Goal: Find specific page/section: Find specific page/section

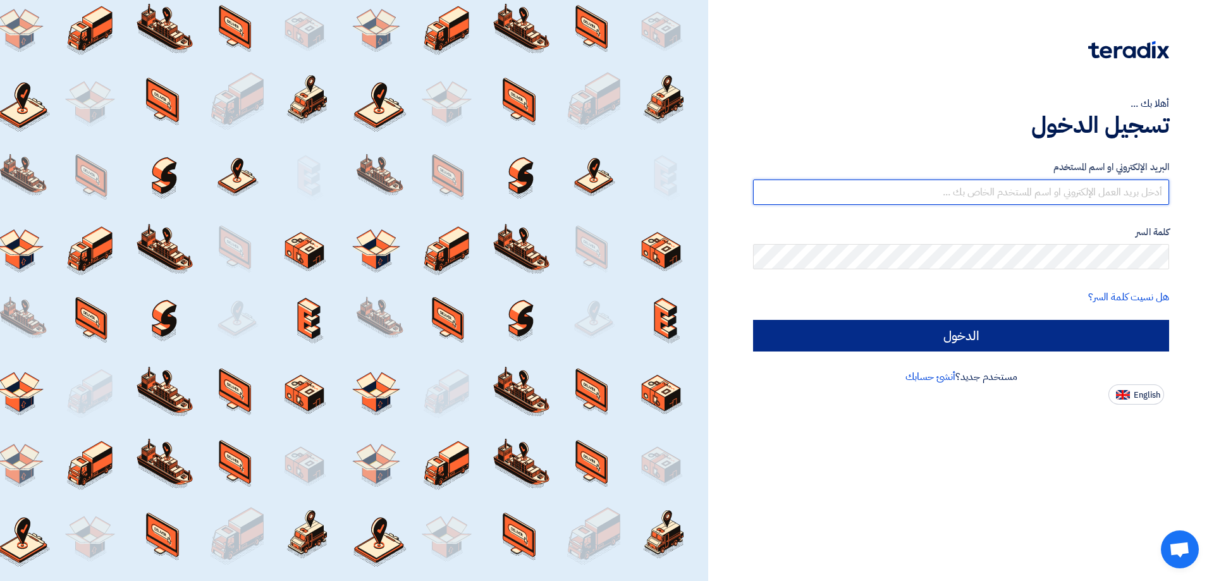
type input "[EMAIL_ADDRESS][DOMAIN_NAME]"
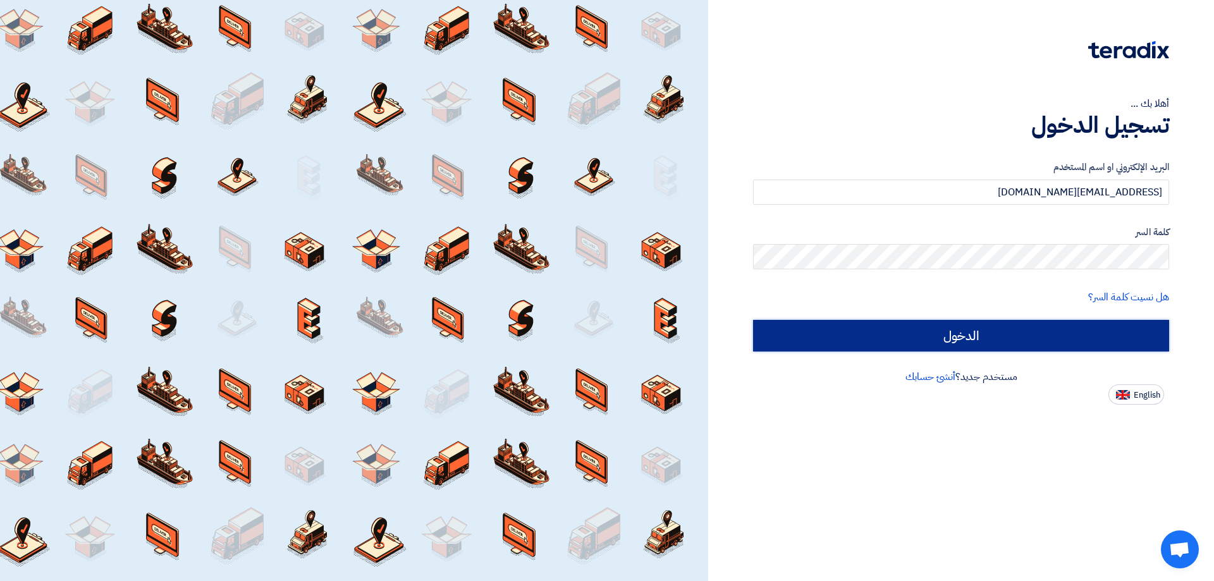
click at [956, 338] on input "الدخول" at bounding box center [961, 336] width 416 height 32
type input "Sign in"
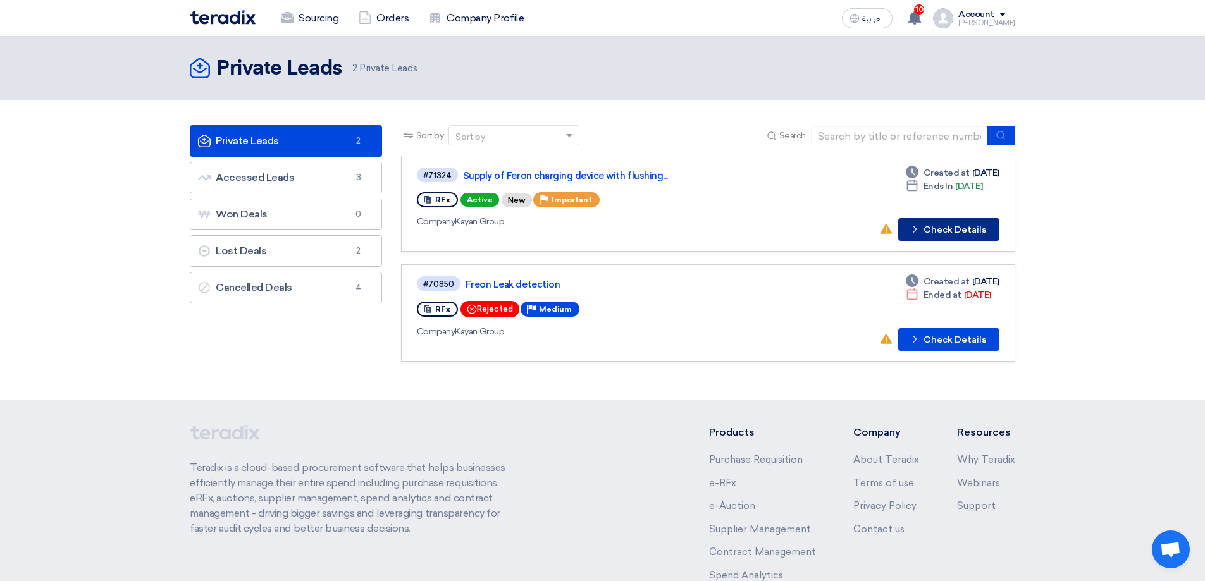
click at [962, 233] on button "Check details Check Details" at bounding box center [948, 229] width 101 height 23
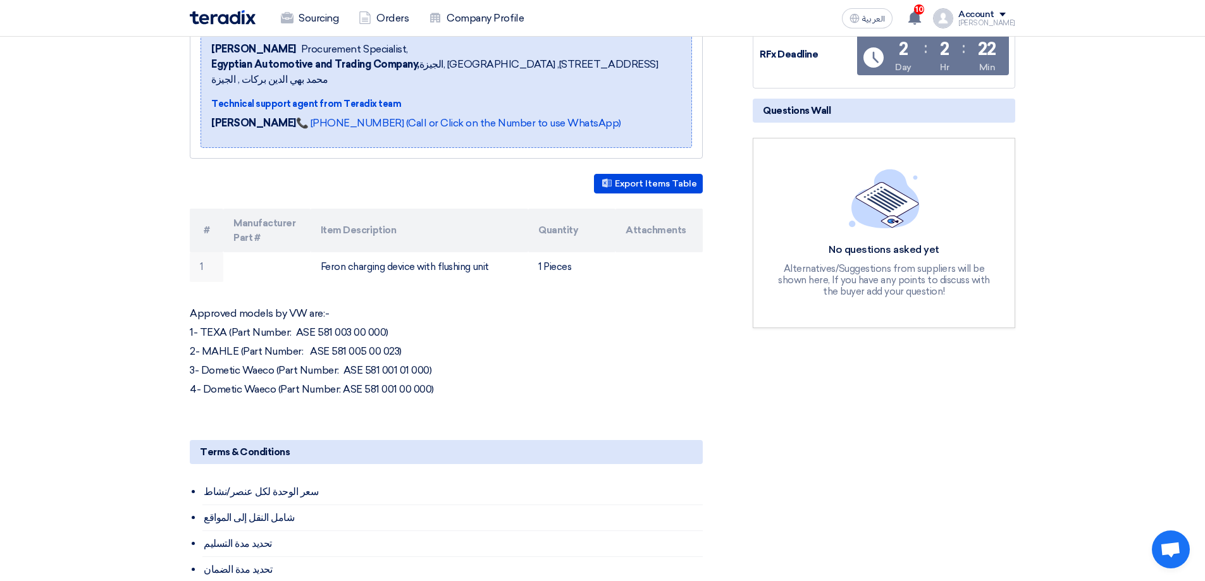
scroll to position [253, 0]
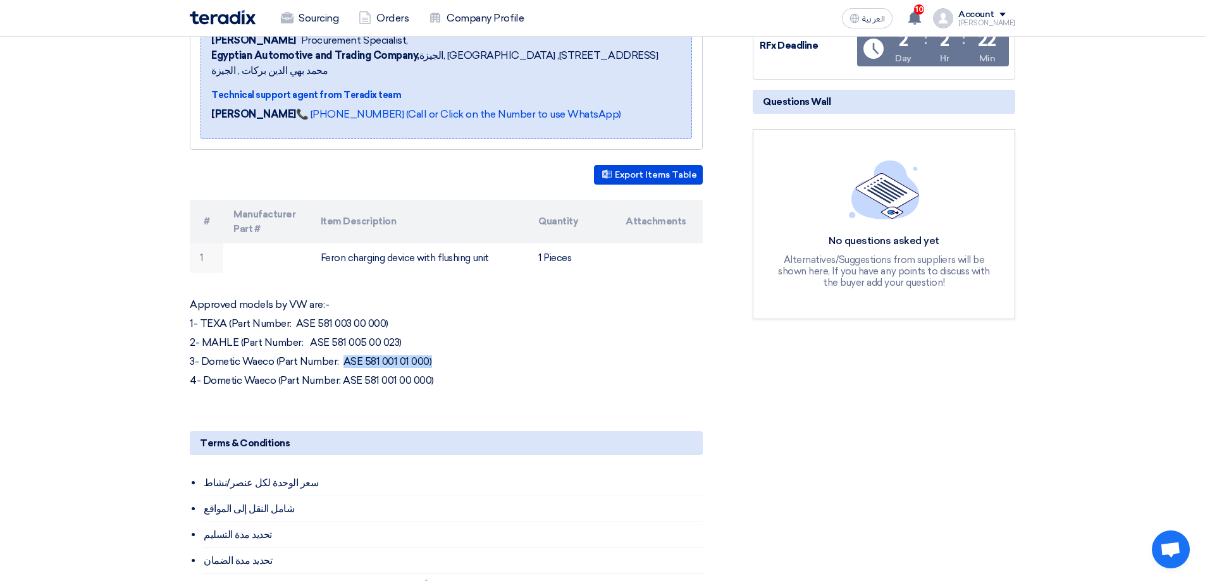
drag, startPoint x: 345, startPoint y: 345, endPoint x: 439, endPoint y: 343, distance: 93.6
click at [439, 355] on p "3- Dometic Waeco (Part Number: ASE 581 001 01 000)" at bounding box center [446, 361] width 513 height 13
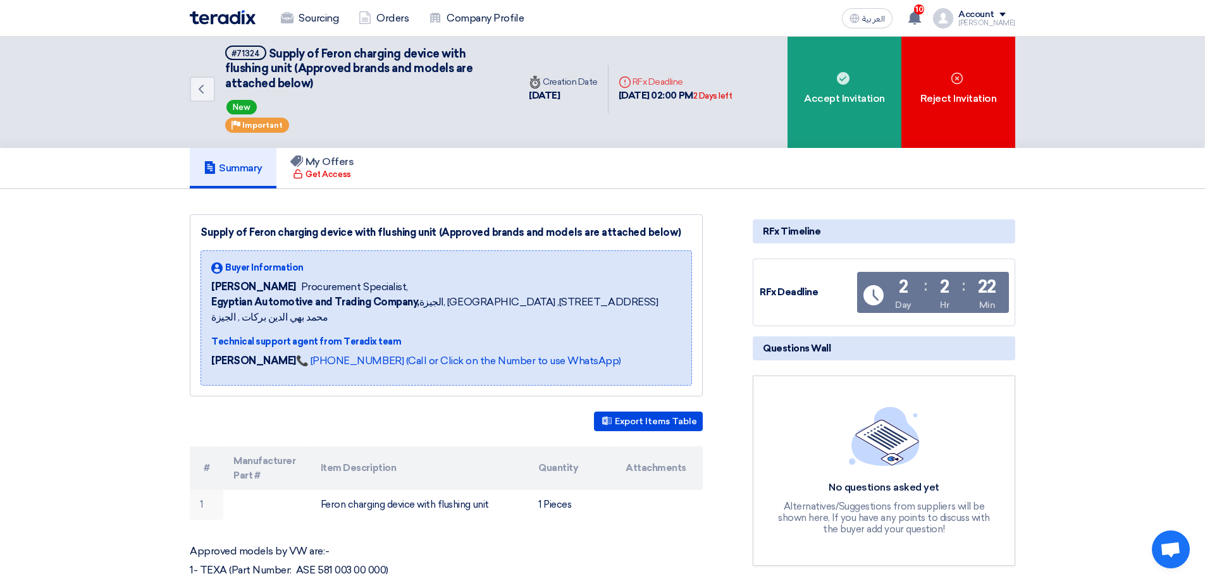
scroll to position [0, 0]
